Goal: Check status: Check status

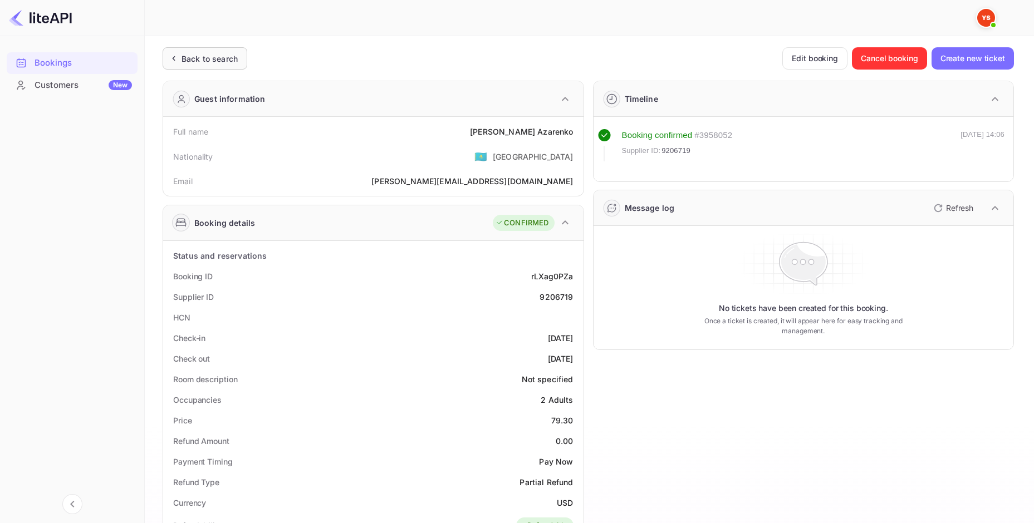
click at [224, 62] on div "Back to search" at bounding box center [210, 59] width 56 height 12
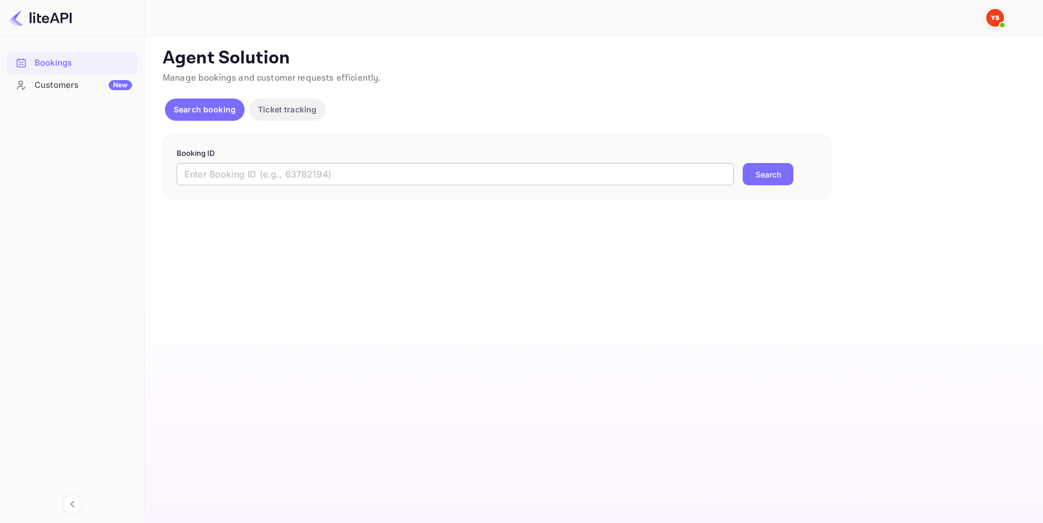
click at [270, 169] on input "text" at bounding box center [455, 174] width 557 height 22
paste input "7896773"
type input "7896773"
click at [762, 177] on button "Search" at bounding box center [767, 174] width 51 height 22
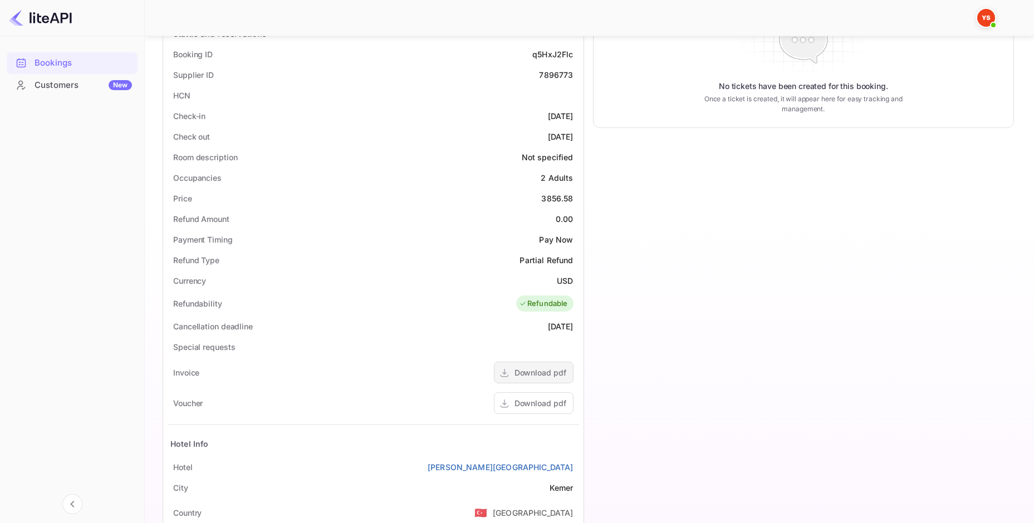
scroll to position [334, 0]
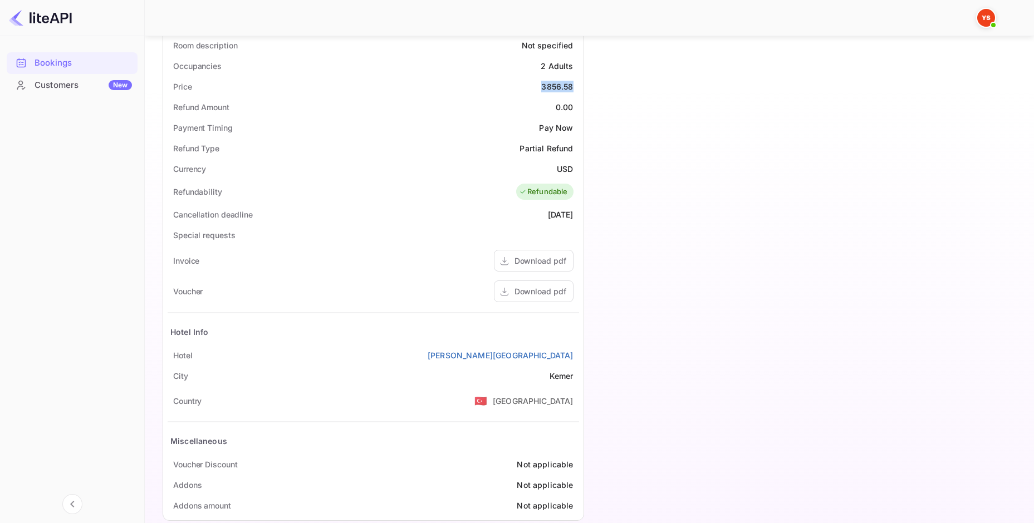
drag, startPoint x: 572, startPoint y: 89, endPoint x: 537, endPoint y: 83, distance: 36.2
click at [537, 83] on div "Price 3856.58" at bounding box center [374, 86] width 412 height 21
copy div "3856.58"
